Goal: Information Seeking & Learning: Learn about a topic

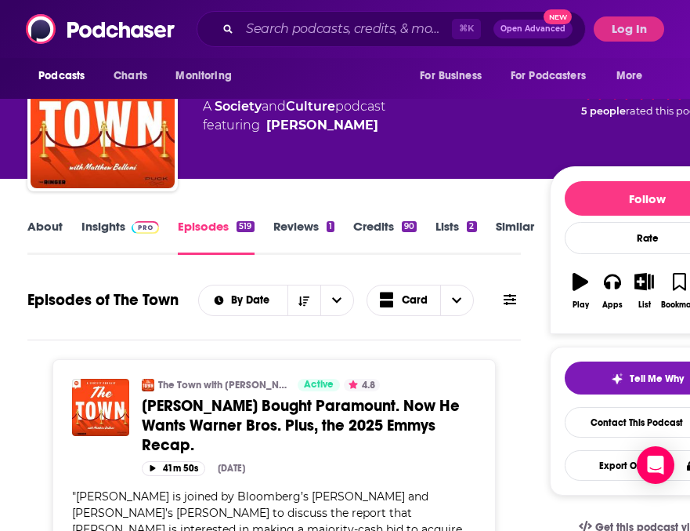
scroll to position [60, 0]
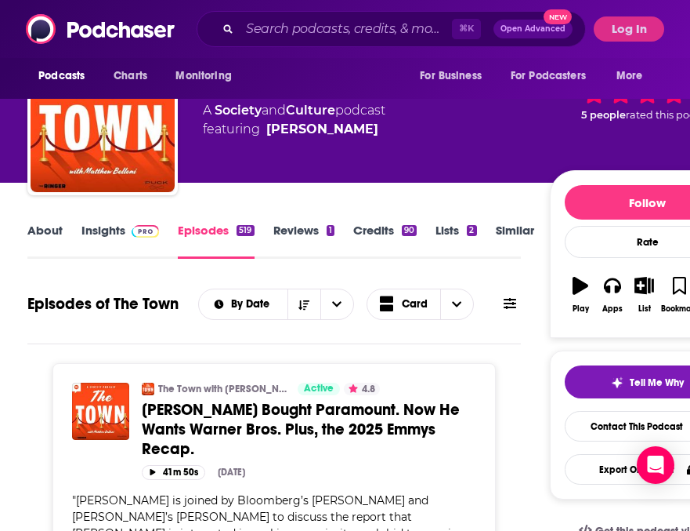
click at [102, 231] on link "Insights" at bounding box center [121, 241] width 78 height 36
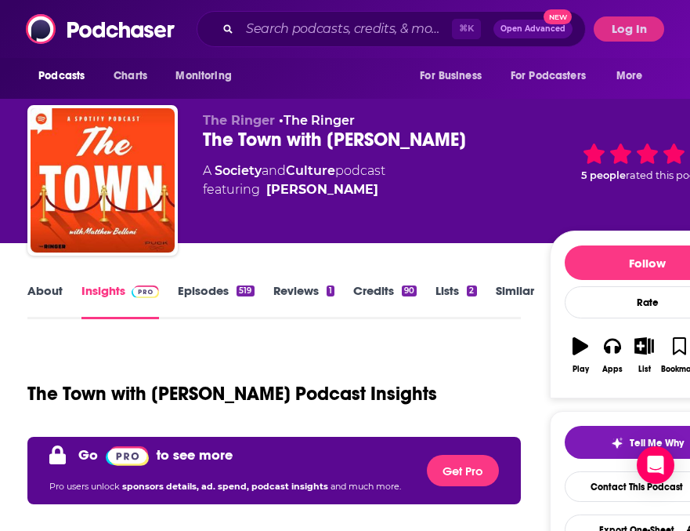
click at [200, 295] on link "Episodes 519" at bounding box center [216, 301] width 76 height 36
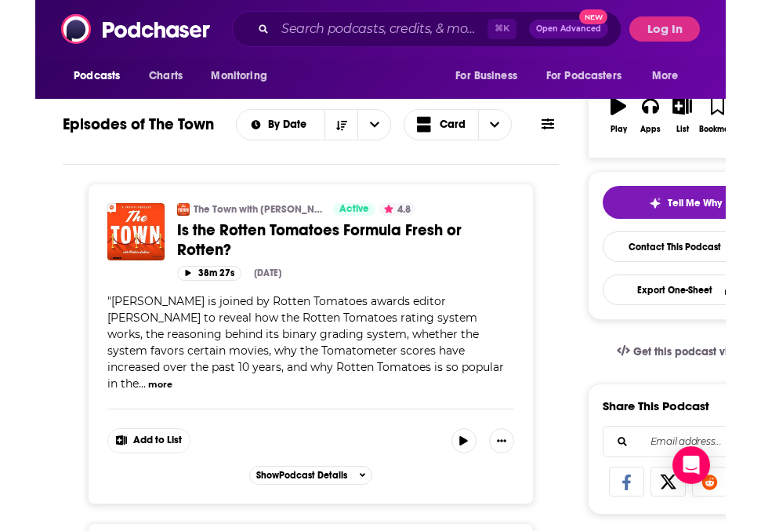
scroll to position [241, 0]
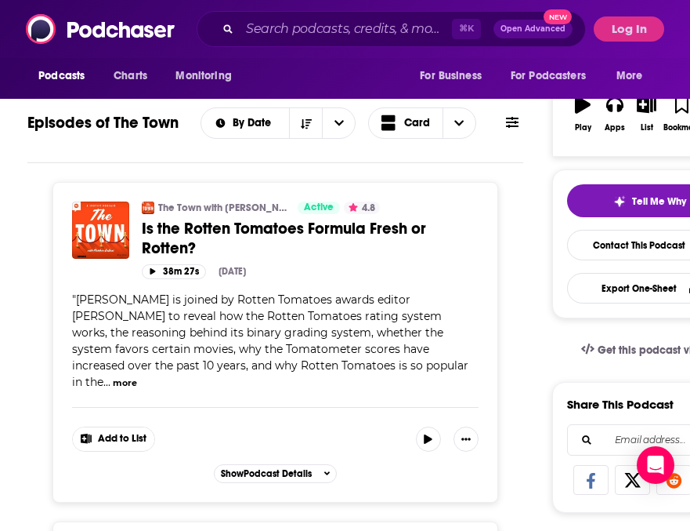
click at [137, 376] on button "more" at bounding box center [125, 382] width 24 height 13
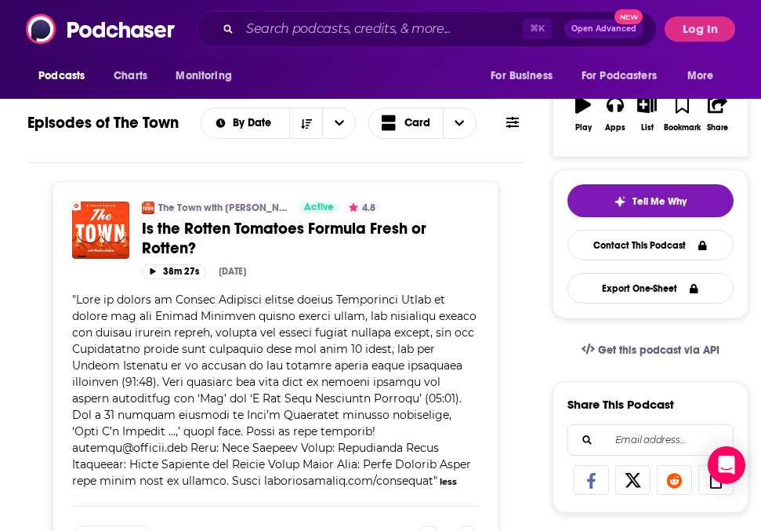
click at [175, 227] on span "Is the Rotten Tomatoes Formula Fresh or Rotten?" at bounding box center [284, 238] width 284 height 39
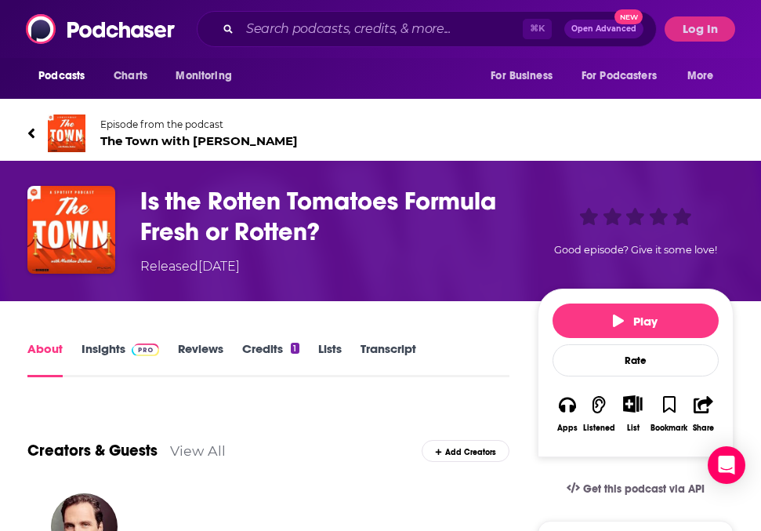
click at [209, 203] on h1 "Is the Rotten Tomatoes Formula Fresh or Rotten?" at bounding box center [335, 216] width 391 height 61
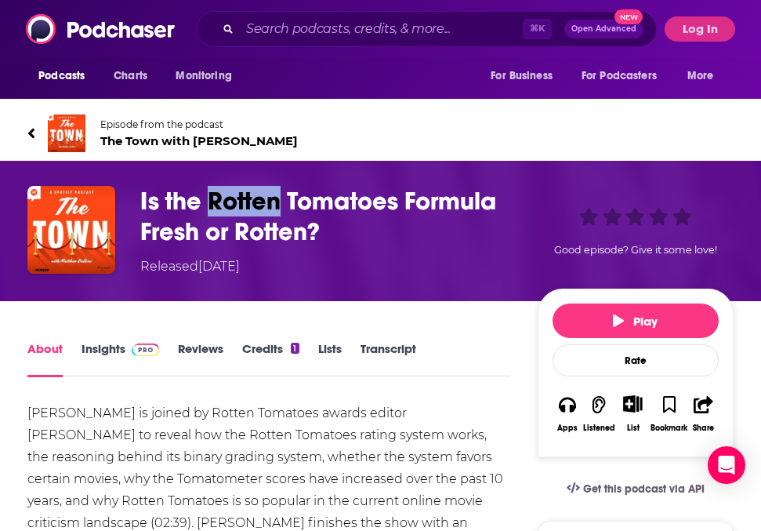
click at [209, 203] on h1 "Is the Rotten Tomatoes Formula Fresh or Rotten?" at bounding box center [335, 216] width 391 height 61
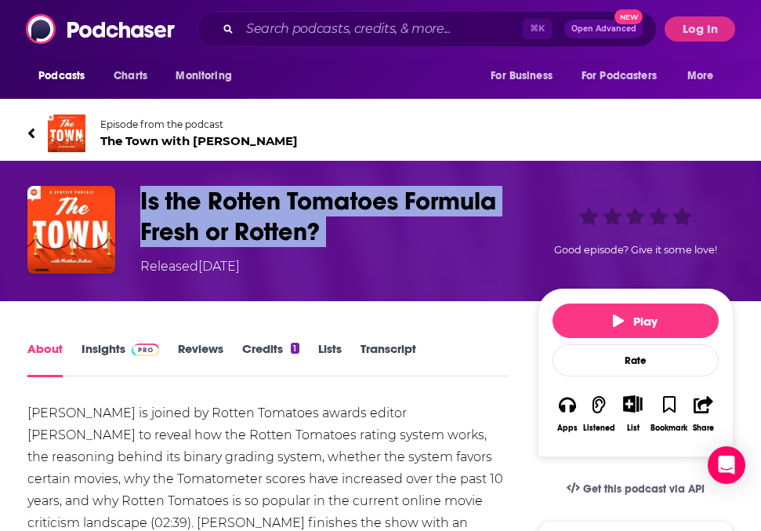
click at [209, 203] on h1 "Is the Rotten Tomatoes Formula Fresh or Rotten?" at bounding box center [335, 216] width 391 height 61
copy h1 "Is the Rotten Tomatoes Formula Fresh or Rotten?"
click at [249, 144] on span "The Town with [PERSON_NAME]" at bounding box center [198, 140] width 197 height 15
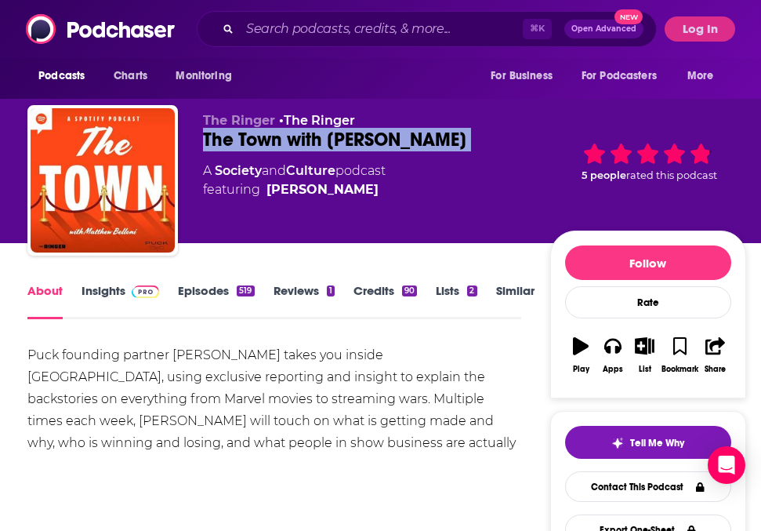
click at [249, 144] on div "The Town with [PERSON_NAME]" at bounding box center [376, 140] width 346 height 24
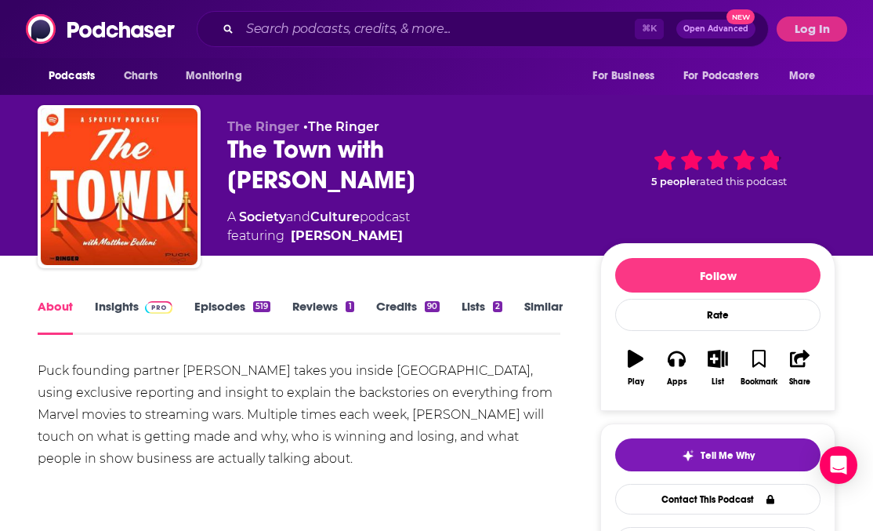
click at [298, 393] on div "Puck founding partner [PERSON_NAME] takes you inside [GEOGRAPHIC_DATA], using e…" at bounding box center [299, 415] width 523 height 110
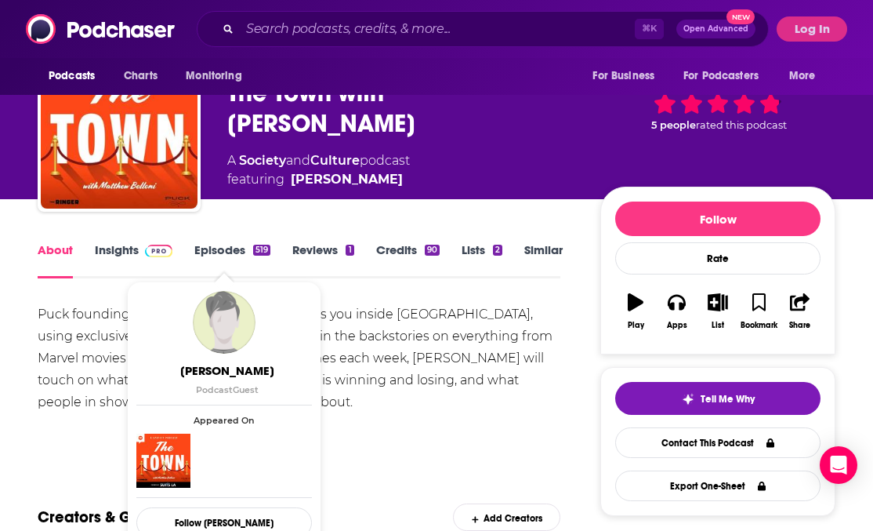
scroll to position [56, 0]
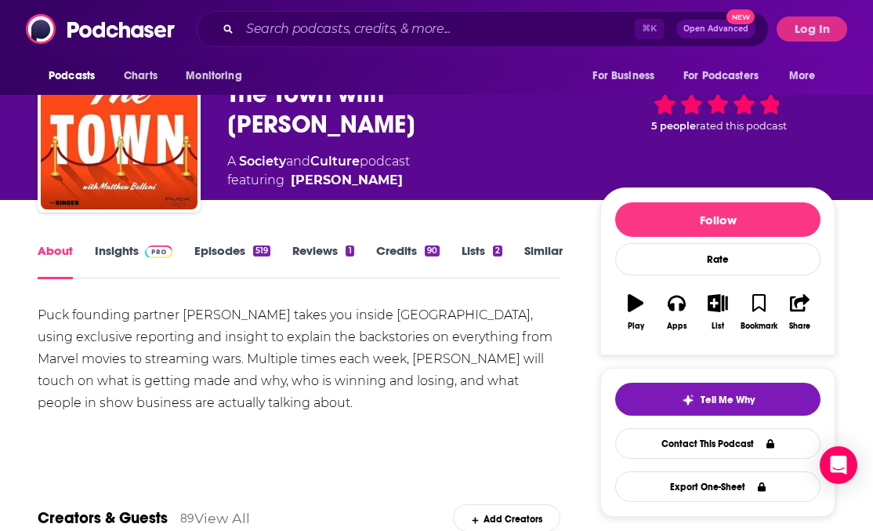
click at [214, 247] on link "Episodes 519" at bounding box center [232, 261] width 76 height 36
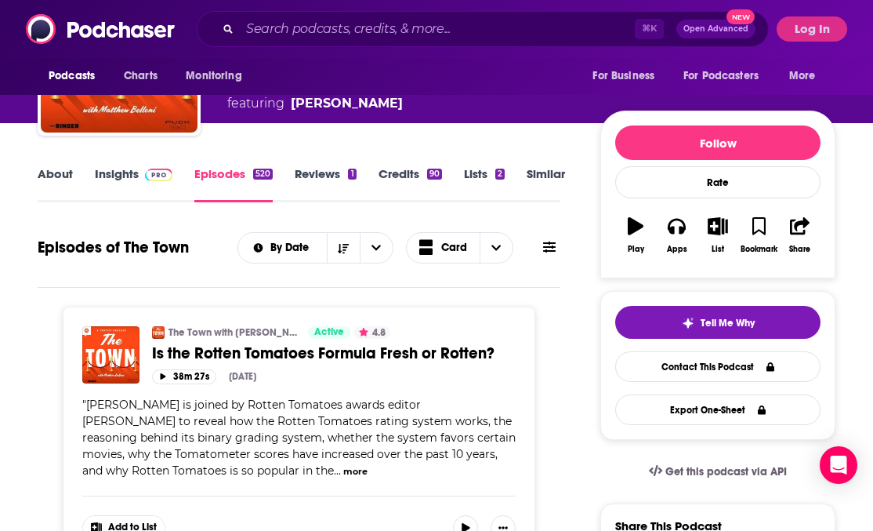
scroll to position [133, 0]
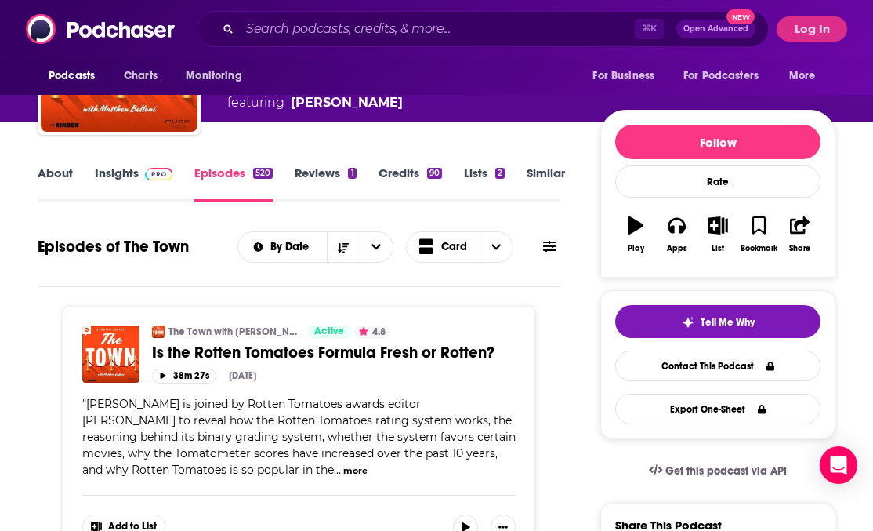
click at [245, 362] on span "Is the Rotten Tomatoes Formula Fresh or Rotten?" at bounding box center [323, 352] width 342 height 20
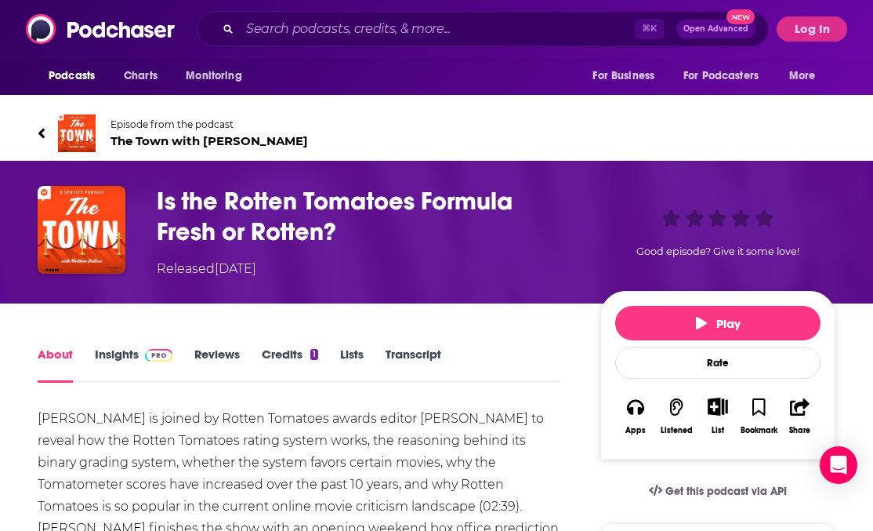
click at [215, 205] on h1 "Is the Rotten Tomatoes Formula Fresh or Rotten?" at bounding box center [366, 216] width 418 height 61
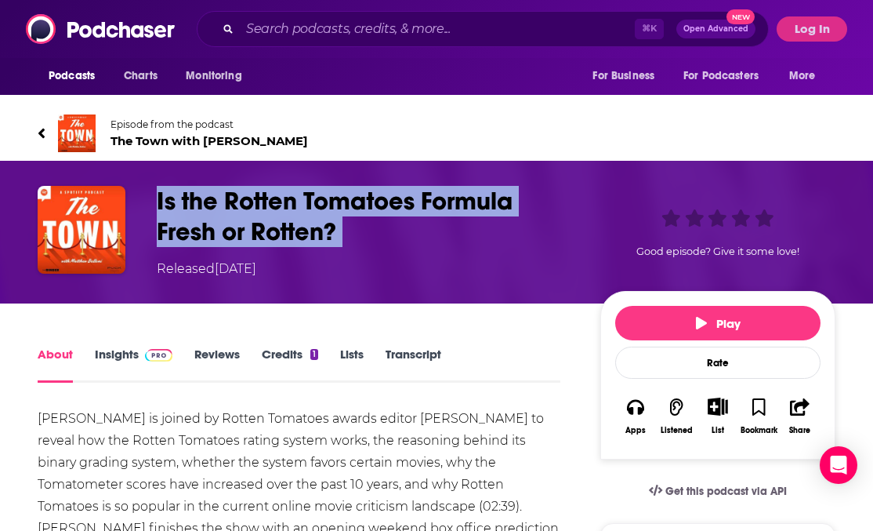
click at [215, 205] on h1 "Is the Rotten Tomatoes Formula Fresh or Rotten?" at bounding box center [366, 216] width 418 height 61
copy h1 "Is the Rotten Tomatoes Formula Fresh or Rotten?"
